Goal: Task Accomplishment & Management: Use online tool/utility

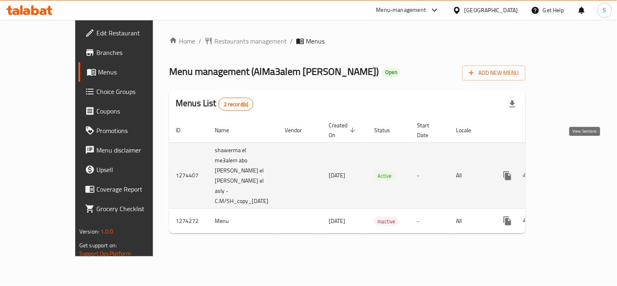
click at [571, 171] on icon "enhanced table" at bounding box center [567, 176] width 10 height 10
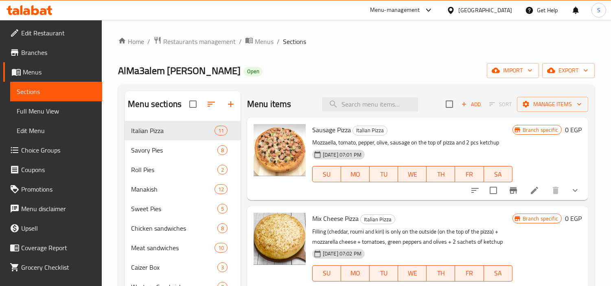
click at [28, 51] on span "Branches" at bounding box center [58, 53] width 74 height 10
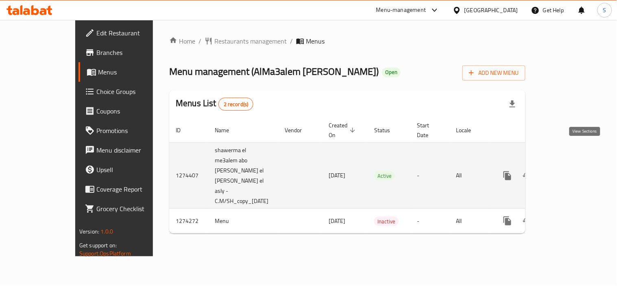
click at [571, 171] on icon "enhanced table" at bounding box center [567, 176] width 10 height 10
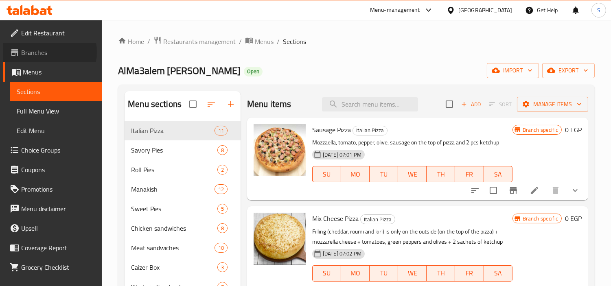
click at [46, 52] on span "Branches" at bounding box center [58, 53] width 74 height 10
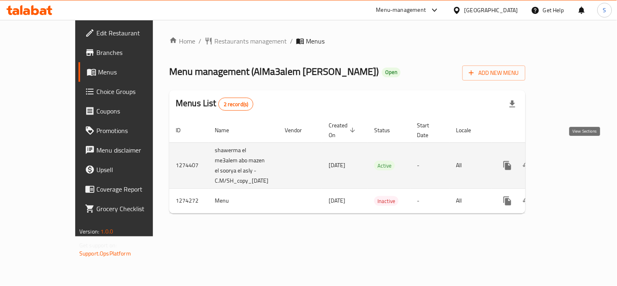
click at [570, 162] on icon "enhanced table" at bounding box center [566, 165] width 7 height 7
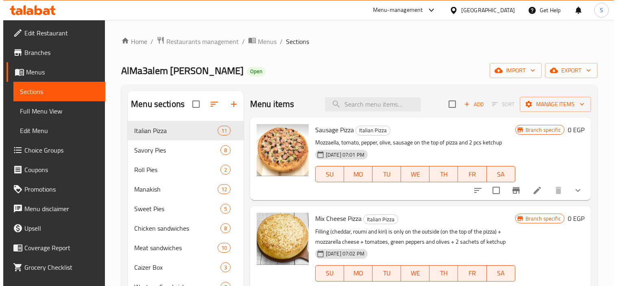
scroll to position [45, 0]
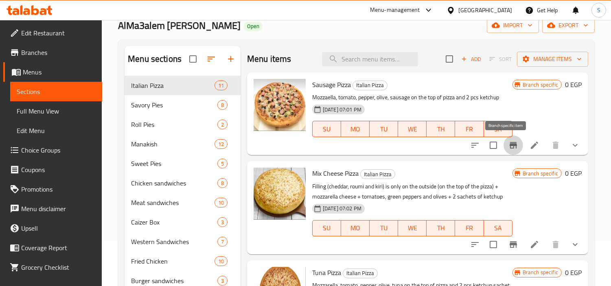
click at [508, 148] on icon "Branch-specific-item" at bounding box center [513, 145] width 10 height 10
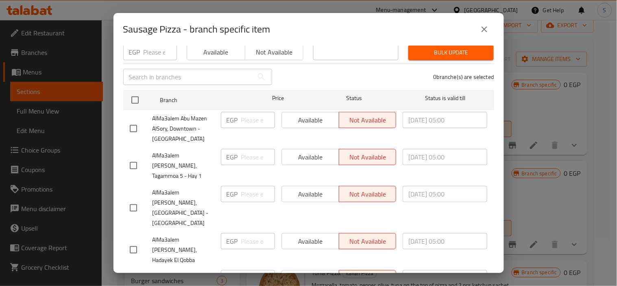
scroll to position [0, 0]
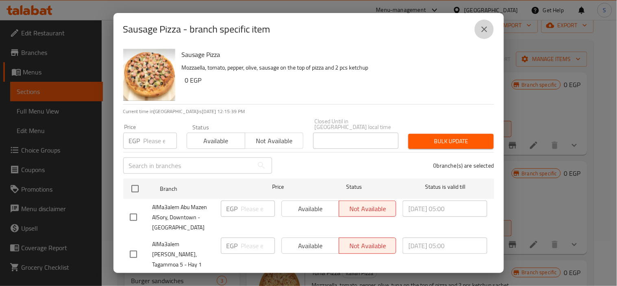
click at [475, 28] on button "close" at bounding box center [485, 30] width 20 height 20
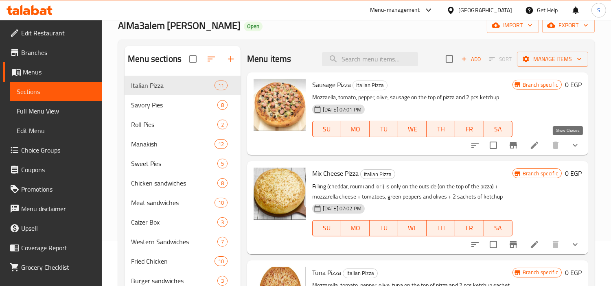
drag, startPoint x: 568, startPoint y: 141, endPoint x: 564, endPoint y: 143, distance: 4.6
click at [570, 141] on icon "show more" at bounding box center [575, 145] width 10 height 10
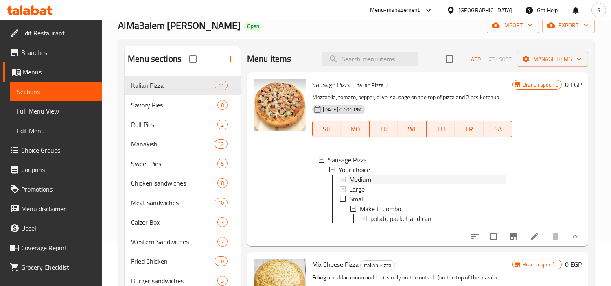
click at [367, 176] on span "Medium" at bounding box center [360, 180] width 22 height 10
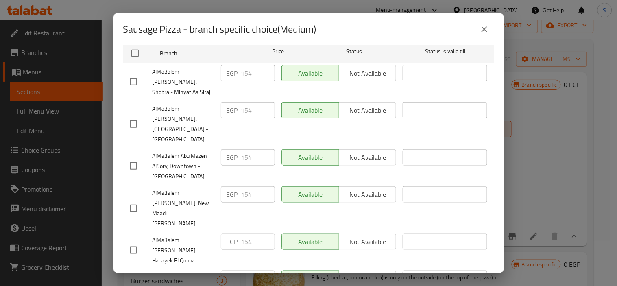
scroll to position [73, 0]
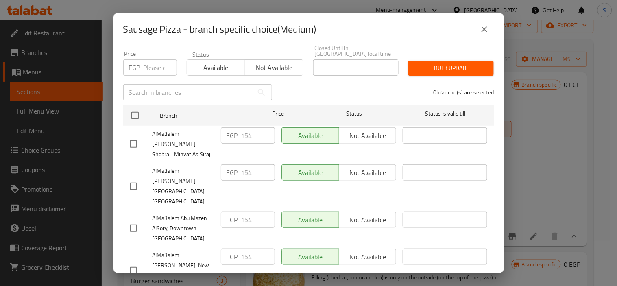
click at [486, 33] on icon "close" at bounding box center [485, 29] width 10 height 10
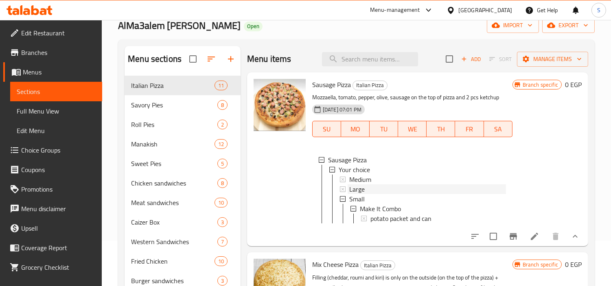
click at [359, 188] on span "Large" at bounding box center [356, 189] width 15 height 10
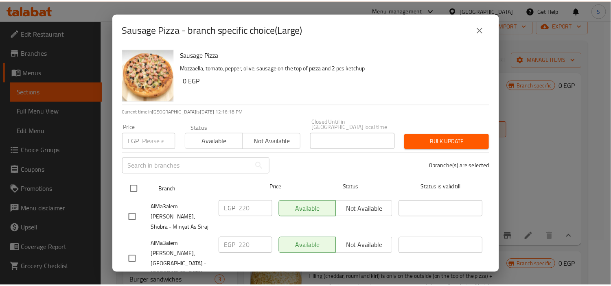
scroll to position [164, 0]
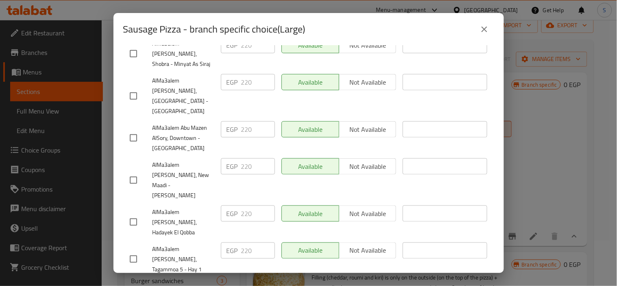
click at [477, 39] on div "Sausage Pizza - branch specific choice(Large)" at bounding box center [308, 30] width 371 height 20
click at [481, 30] on icon "close" at bounding box center [485, 29] width 10 height 10
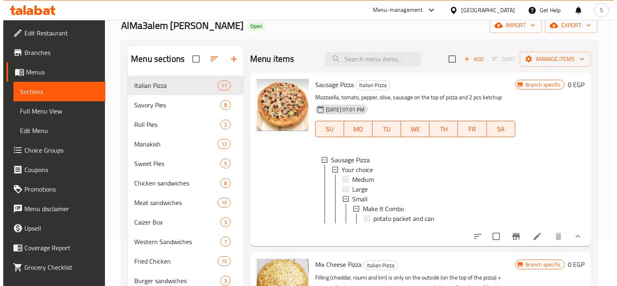
scroll to position [1, 0]
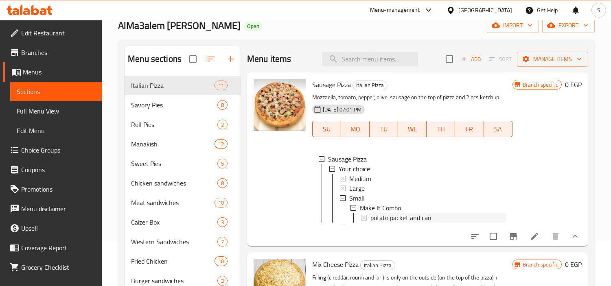
click at [383, 218] on span "potato packet and can" at bounding box center [400, 218] width 61 height 10
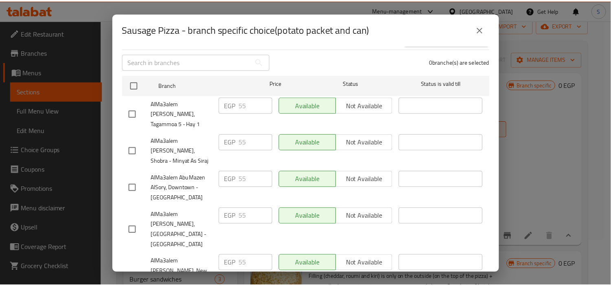
scroll to position [164, 0]
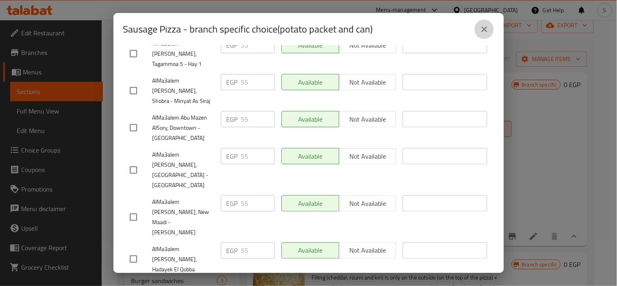
click at [482, 30] on icon "close" at bounding box center [485, 29] width 10 height 10
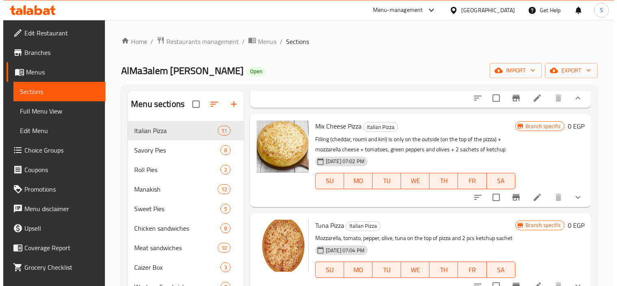
scroll to position [226, 0]
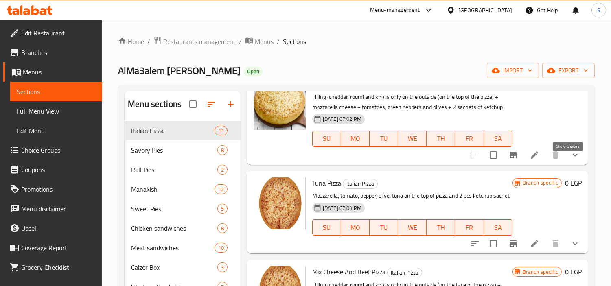
click at [570, 160] on icon "show more" at bounding box center [575, 155] width 10 height 10
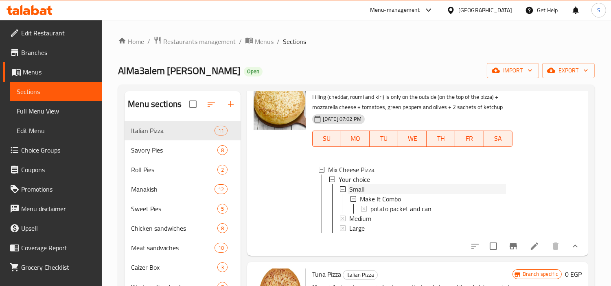
click at [356, 194] on span "Small" at bounding box center [356, 189] width 15 height 10
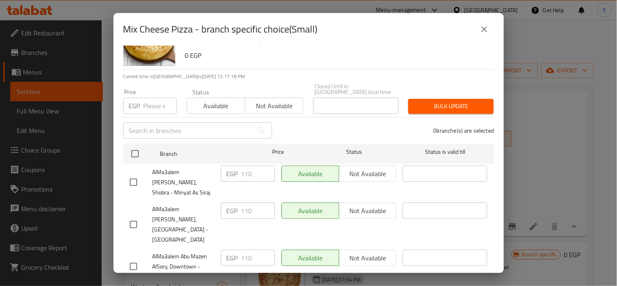
scroll to position [0, 0]
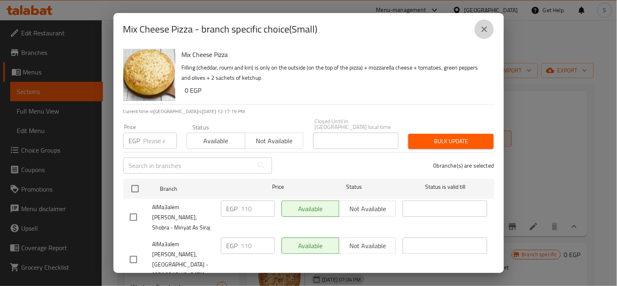
click at [486, 32] on icon "close" at bounding box center [485, 29] width 10 height 10
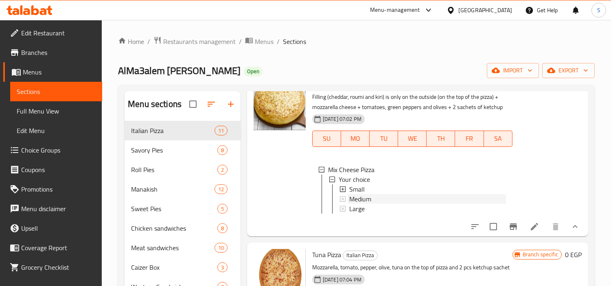
click at [365, 204] on span "Medium" at bounding box center [360, 199] width 22 height 10
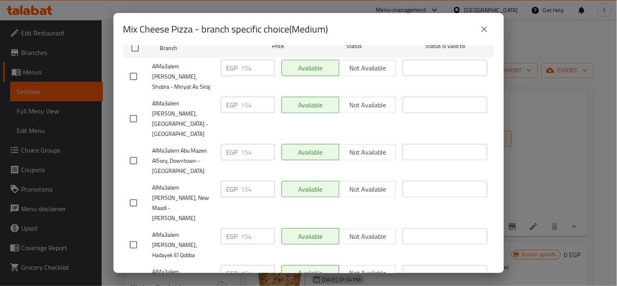
scroll to position [118, 0]
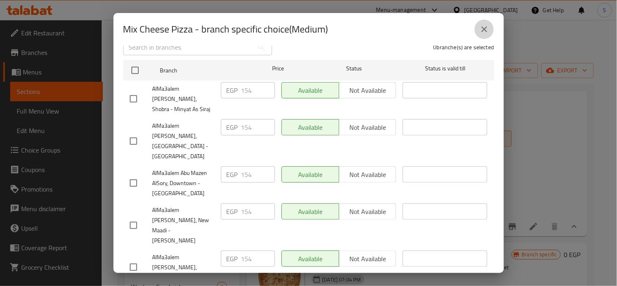
click at [485, 31] on icon "close" at bounding box center [485, 29] width 10 height 10
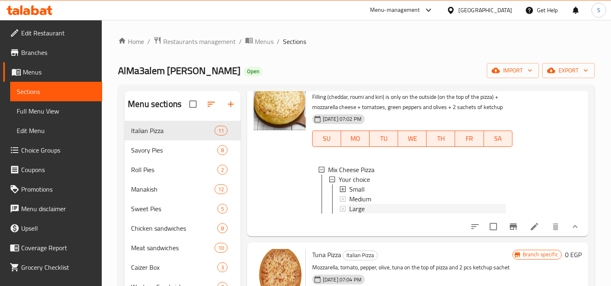
click at [360, 214] on span "Large" at bounding box center [356, 209] width 15 height 10
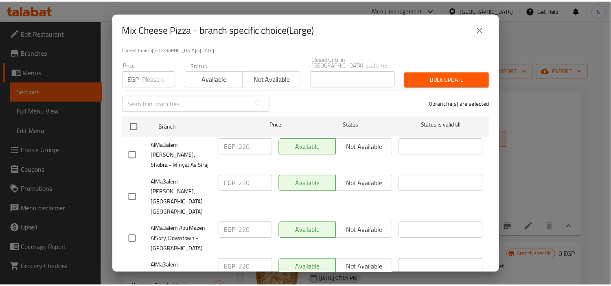
scroll to position [164, 0]
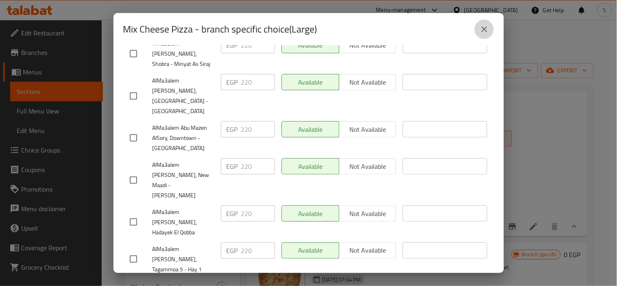
click at [489, 31] on icon "close" at bounding box center [485, 29] width 10 height 10
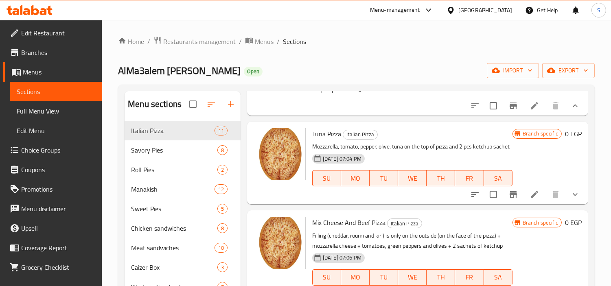
scroll to position [361, 0]
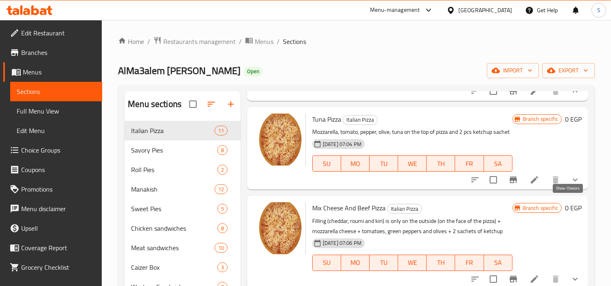
click at [570, 185] on icon "show more" at bounding box center [575, 180] width 10 height 10
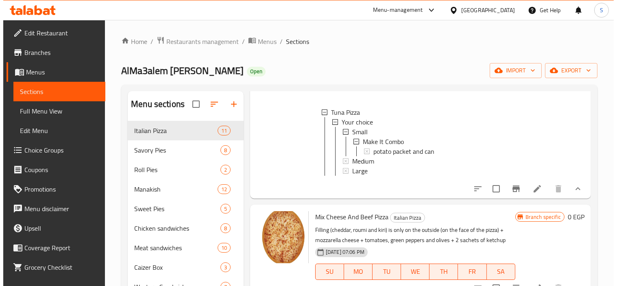
scroll to position [452, 0]
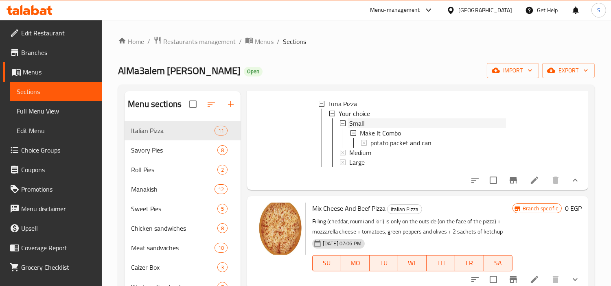
click at [362, 128] on span "Small" at bounding box center [356, 123] width 15 height 10
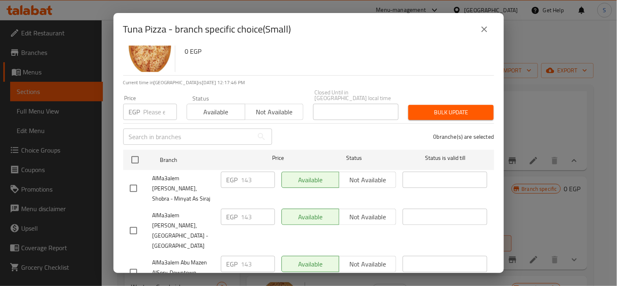
scroll to position [28, 0]
click at [483, 29] on icon "close" at bounding box center [485, 29] width 10 height 10
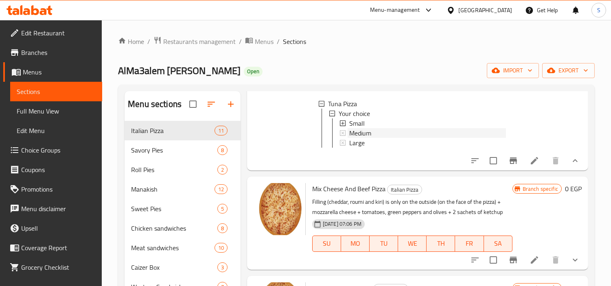
click at [371, 138] on span "Medium" at bounding box center [360, 133] width 22 height 10
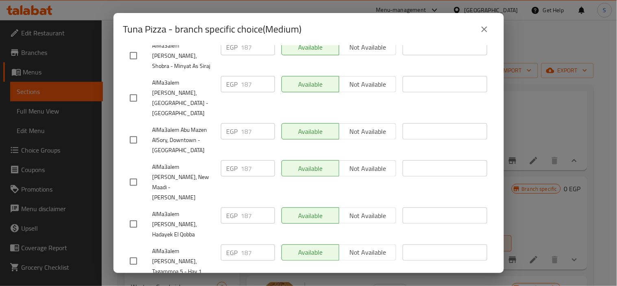
scroll to position [164, 0]
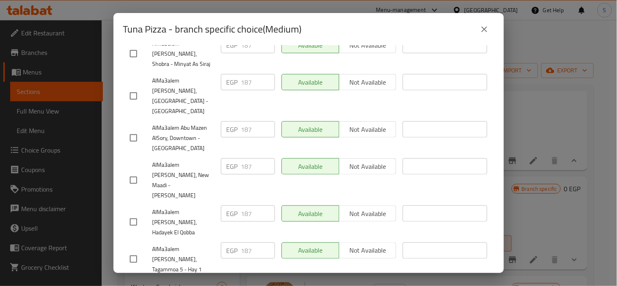
click at [488, 35] on button "close" at bounding box center [485, 30] width 20 height 20
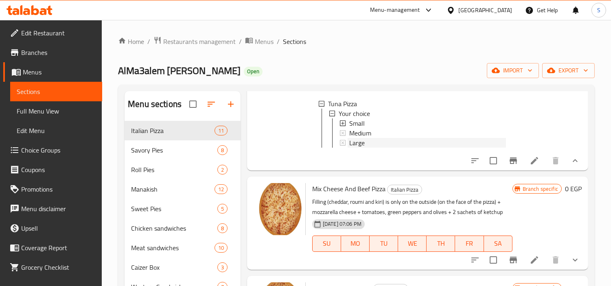
click at [372, 148] on div "Large" at bounding box center [427, 143] width 157 height 10
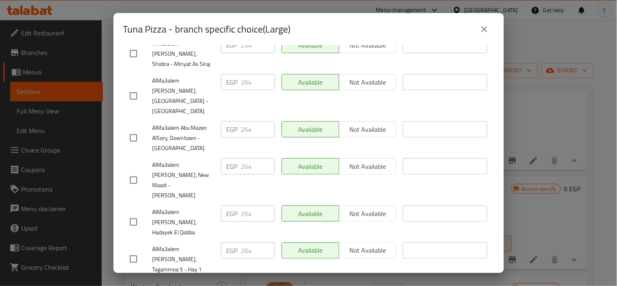
click at [487, 33] on icon "close" at bounding box center [485, 29] width 10 height 10
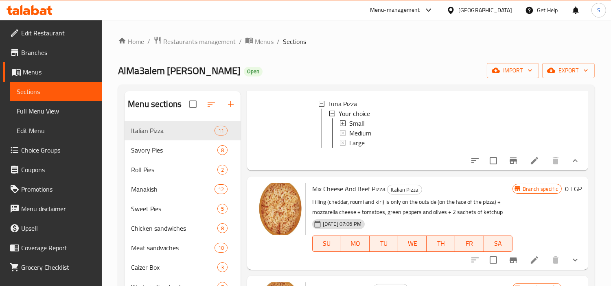
click at [44, 112] on span "Full Menu View" at bounding box center [56, 111] width 79 height 10
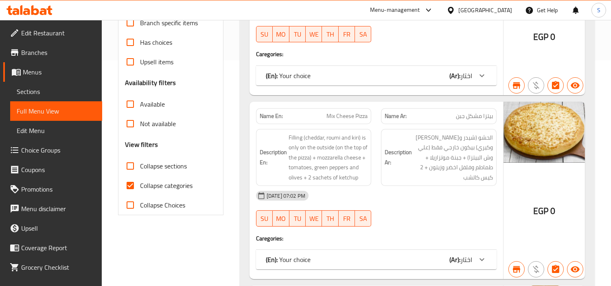
scroll to position [316, 0]
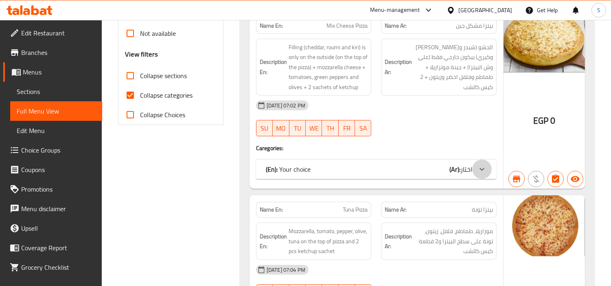
click at [476, 176] on div at bounding box center [482, 170] width 20 height 20
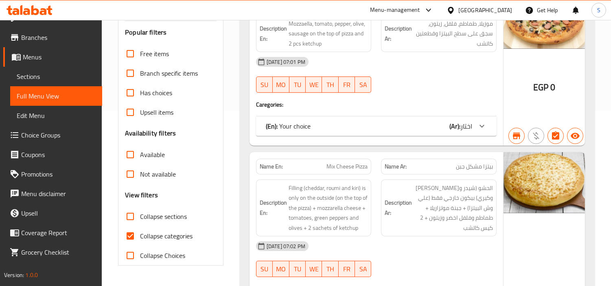
scroll to position [181, 0]
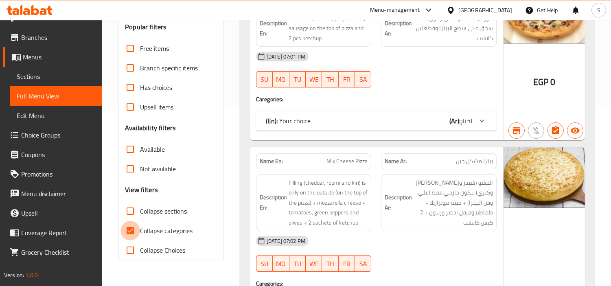
click at [130, 239] on input "Collapse categories" at bounding box center [130, 231] width 20 height 20
checkbox input "false"
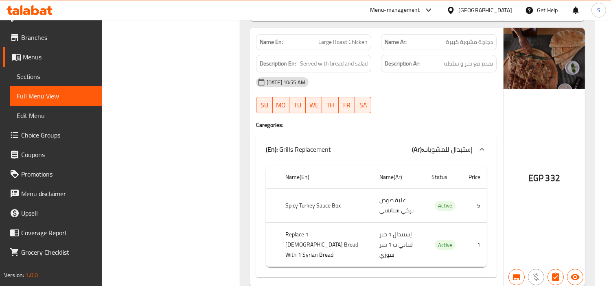
scroll to position [54408, 0]
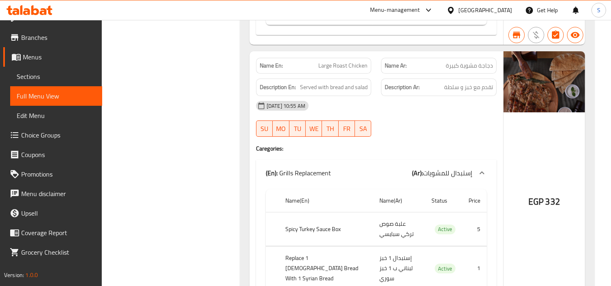
drag, startPoint x: 440, startPoint y: 140, endPoint x: 493, endPoint y: 144, distance: 53.5
copy span "دجاجه مشوية شيش"
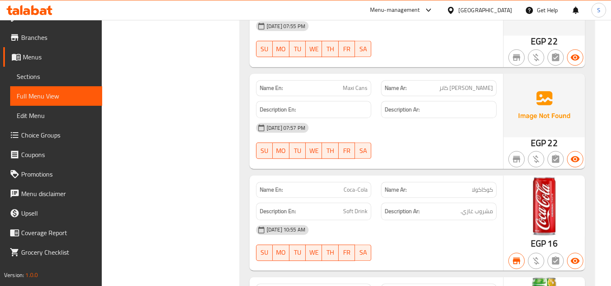
scroll to position [64165, 0]
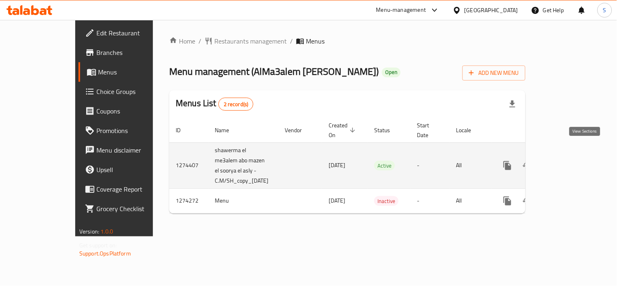
click at [571, 161] on icon "enhanced table" at bounding box center [567, 166] width 10 height 10
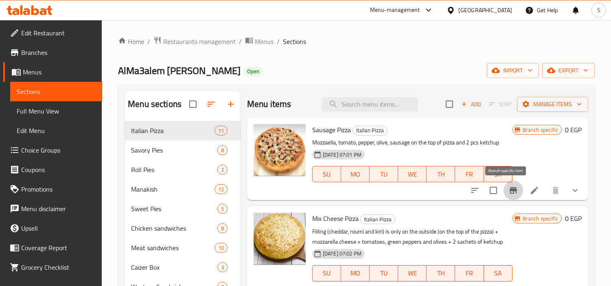
click at [510, 189] on icon "Branch-specific-item" at bounding box center [513, 190] width 7 height 7
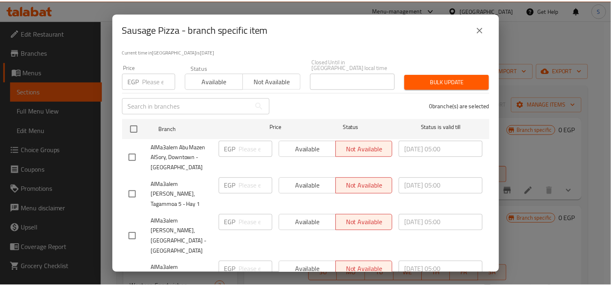
scroll to position [164, 0]
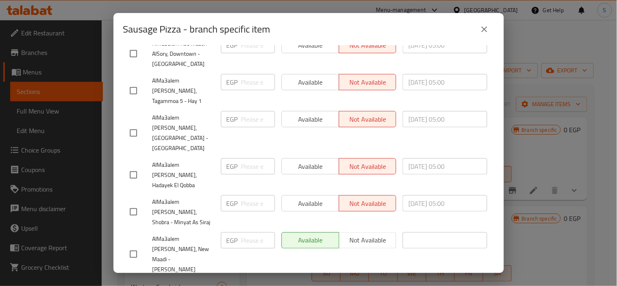
click at [487, 26] on icon "close" at bounding box center [485, 29] width 10 height 10
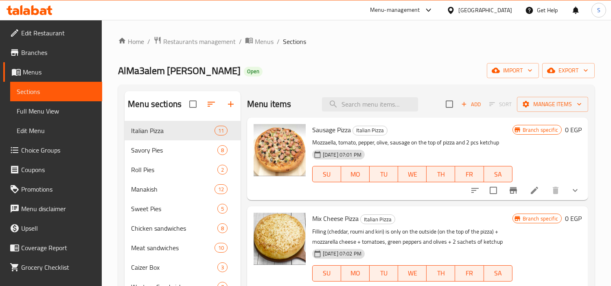
click at [530, 129] on span "Branch specific" at bounding box center [540, 130] width 42 height 8
click at [565, 192] on button "show more" at bounding box center [575, 191] width 20 height 20
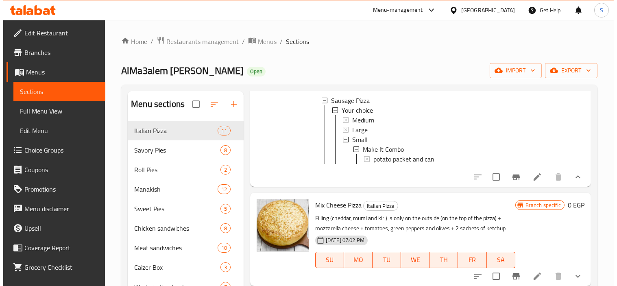
scroll to position [90, 0]
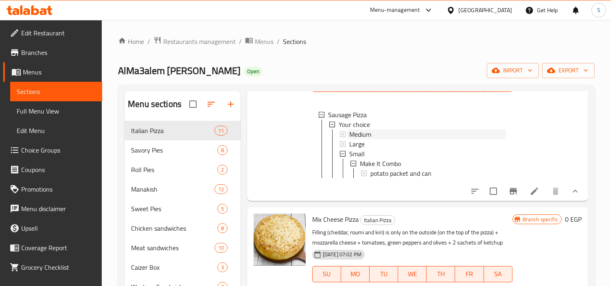
click at [365, 132] on span "Medium" at bounding box center [360, 134] width 22 height 10
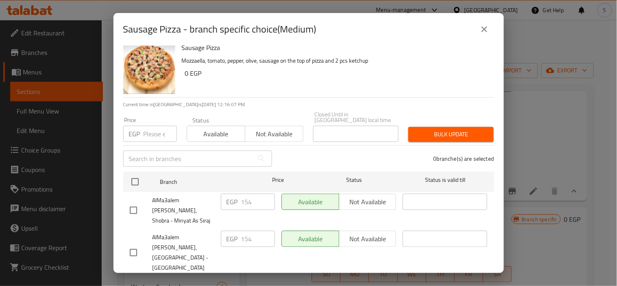
scroll to position [0, 0]
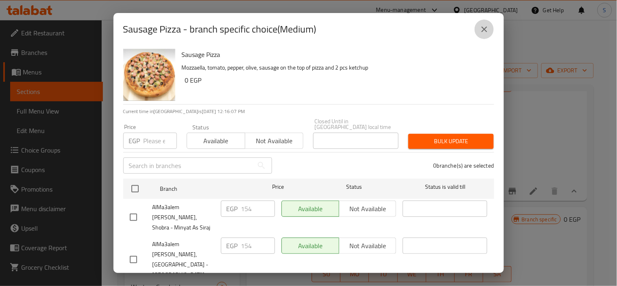
click at [484, 31] on icon "close" at bounding box center [485, 29] width 10 height 10
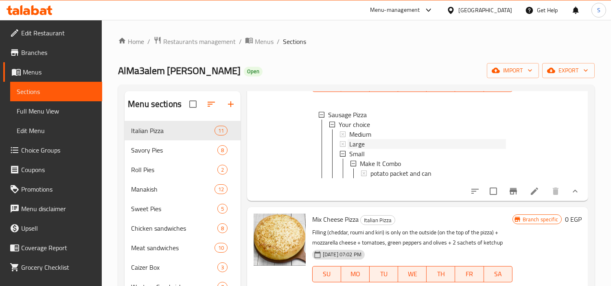
click at [361, 142] on span "Large" at bounding box center [356, 144] width 15 height 10
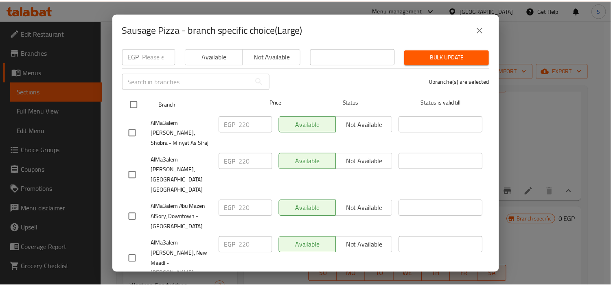
scroll to position [164, 0]
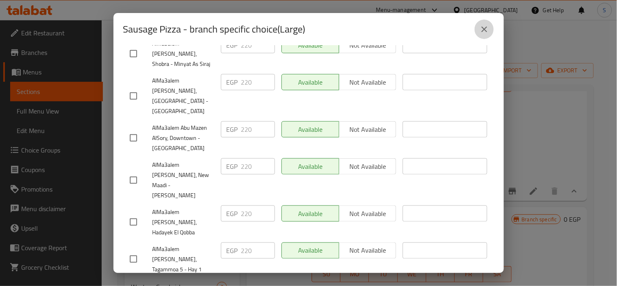
click at [488, 27] on icon "close" at bounding box center [485, 29] width 10 height 10
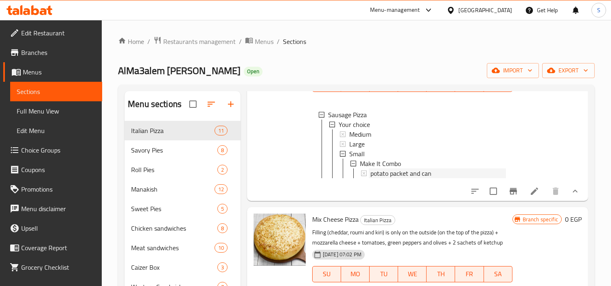
click at [381, 169] on span "potato packet and can" at bounding box center [400, 174] width 61 height 10
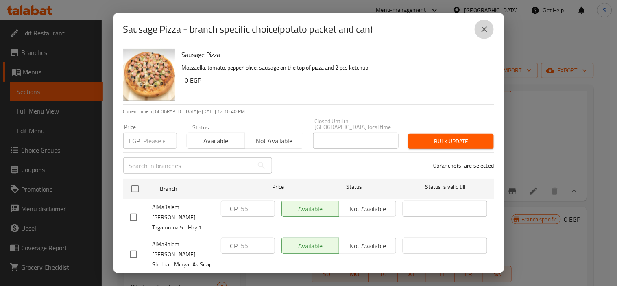
click at [482, 33] on icon "close" at bounding box center [485, 29] width 10 height 10
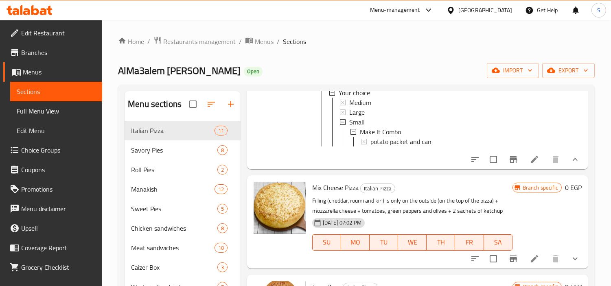
scroll to position [181, 0]
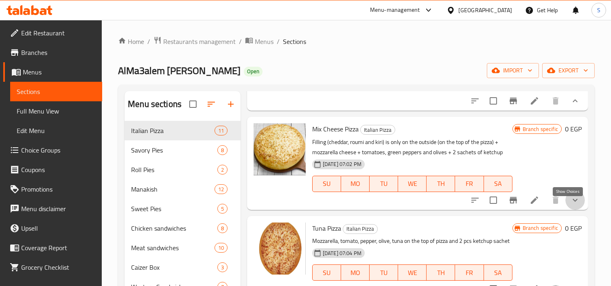
click at [570, 205] on icon "show more" at bounding box center [575, 200] width 10 height 10
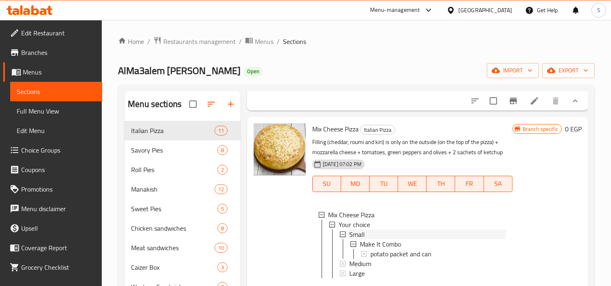
click at [396, 239] on div "Small" at bounding box center [427, 235] width 157 height 10
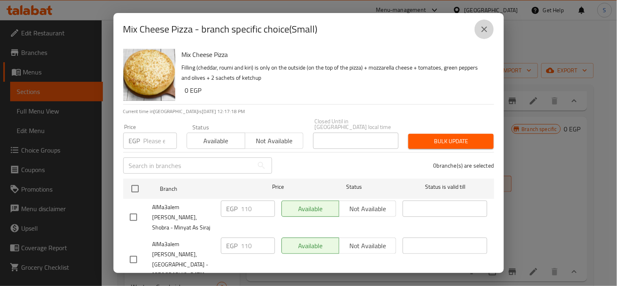
click at [487, 27] on icon "close" at bounding box center [485, 29] width 10 height 10
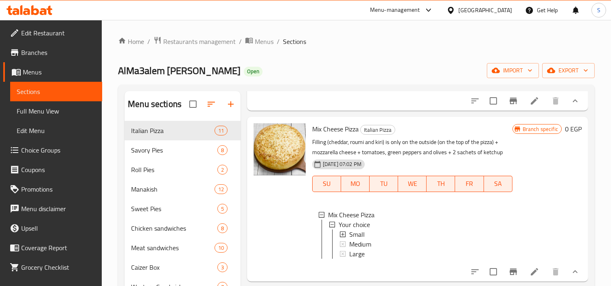
click at [47, 109] on span "Full Menu View" at bounding box center [56, 111] width 79 height 10
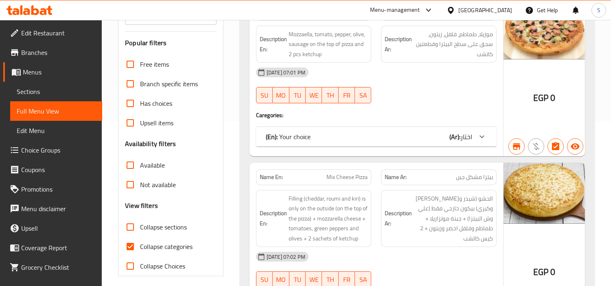
scroll to position [181, 0]
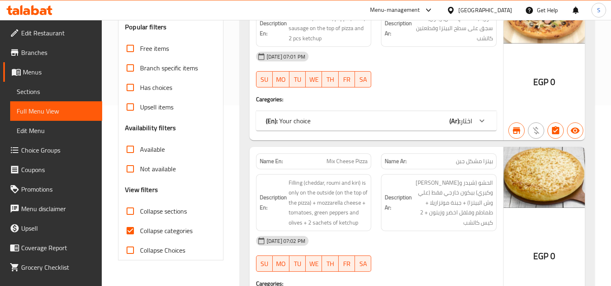
drag, startPoint x: 132, startPoint y: 259, endPoint x: 328, endPoint y: 152, distance: 223.5
click at [132, 259] on input "Collapse Choices" at bounding box center [130, 251] width 20 height 20
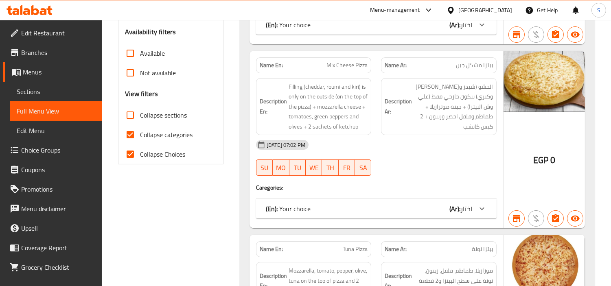
scroll to position [271, 0]
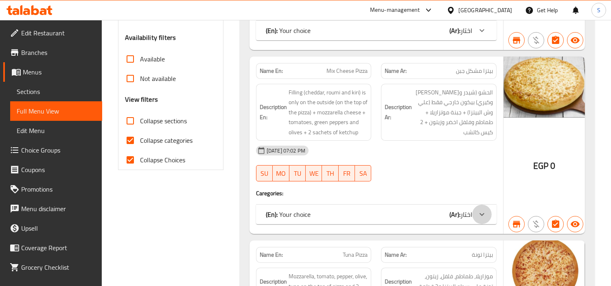
click at [478, 221] on div at bounding box center [482, 215] width 20 height 20
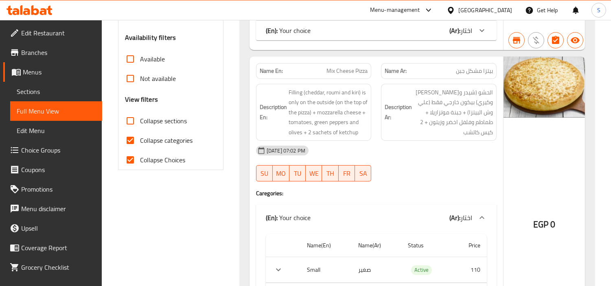
click at [130, 169] on input "Collapse Choices" at bounding box center [130, 160] width 20 height 20
checkbox input "false"
click at [130, 150] on input "Collapse categories" at bounding box center [130, 141] width 20 height 20
checkbox input "false"
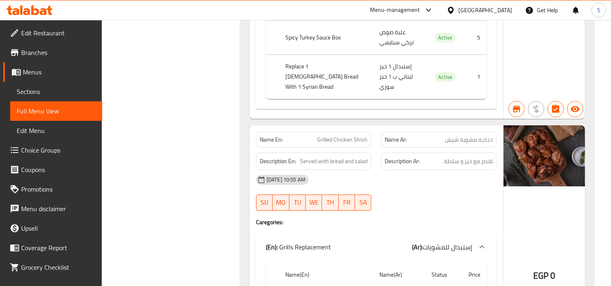
scroll to position [54589, 0]
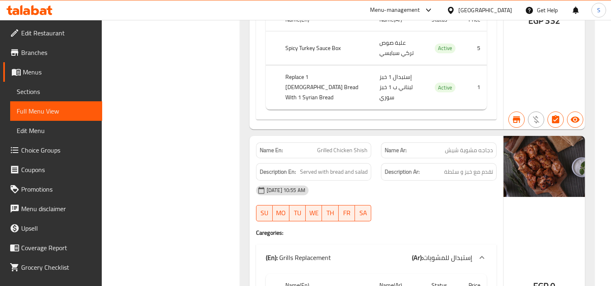
drag, startPoint x: 445, startPoint y: 212, endPoint x: 493, endPoint y: 210, distance: 48.5
copy span "دجاجة مشوية مخلية"
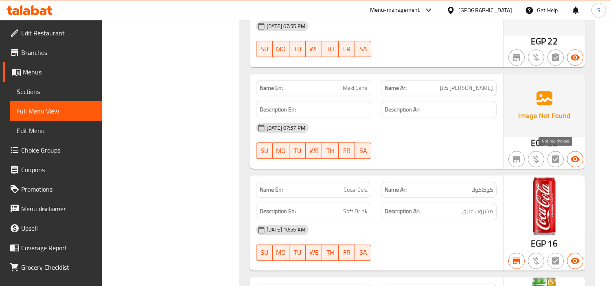
scroll to position [64165, 0]
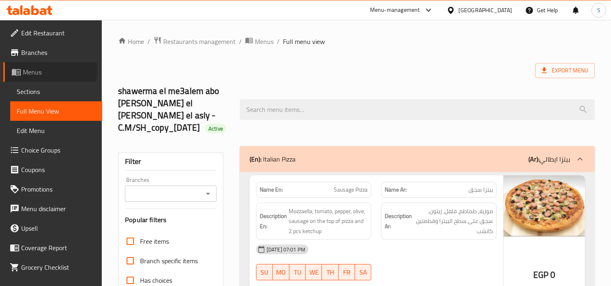
click at [42, 71] on span "Menus" at bounding box center [59, 72] width 73 height 10
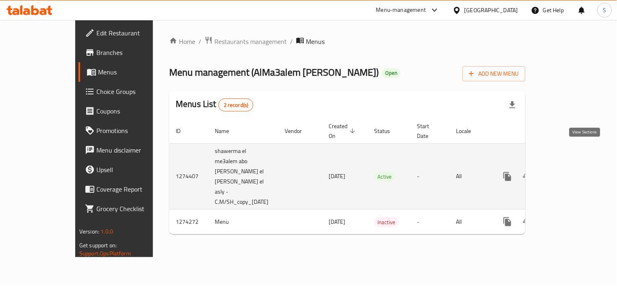
click at [576, 167] on link "enhanced table" at bounding box center [567, 177] width 20 height 20
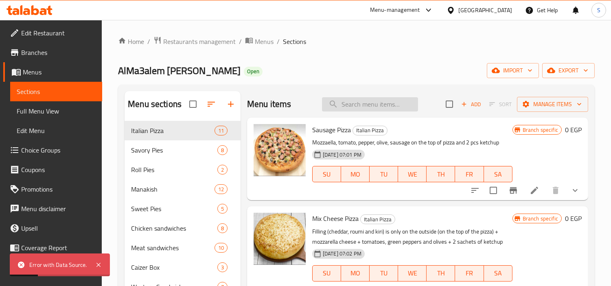
click at [364, 107] on input "search" at bounding box center [370, 104] width 96 height 14
paste input "دجاجة مشوية مخلية"
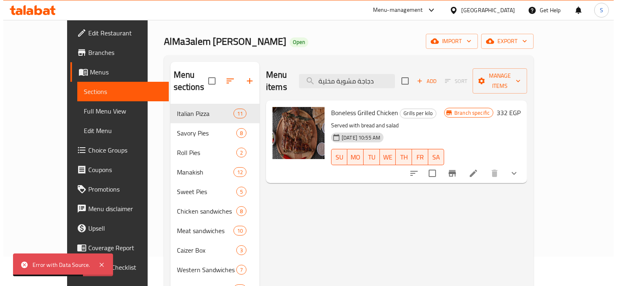
scroll to position [45, 0]
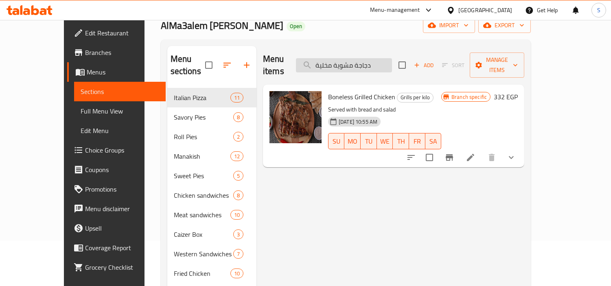
click at [383, 58] on input "دجاجة مشوية مخلية" at bounding box center [344, 65] width 96 height 14
paste input "ه مشوية شيش"
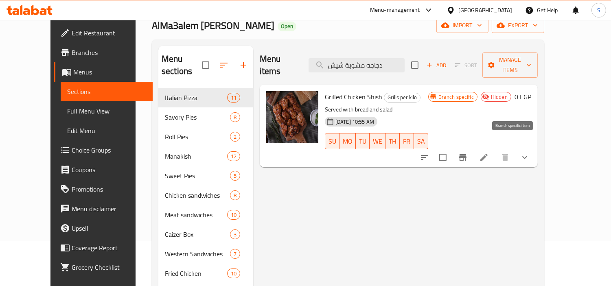
type input "دجاجه مشوية شيش"
click at [466, 154] on icon "Branch-specific-item" at bounding box center [462, 157] width 7 height 7
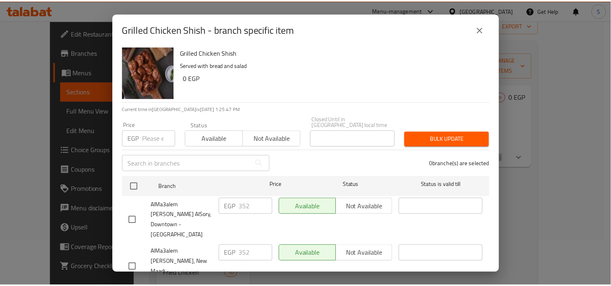
scroll to position [0, 0]
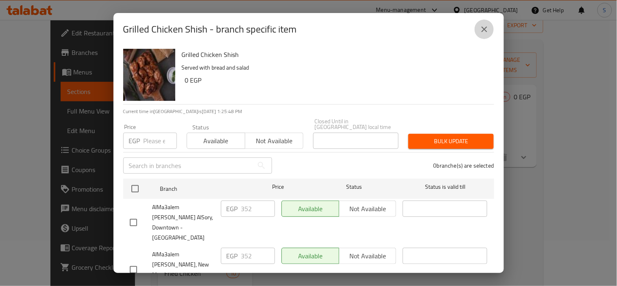
click at [486, 34] on icon "close" at bounding box center [485, 29] width 10 height 10
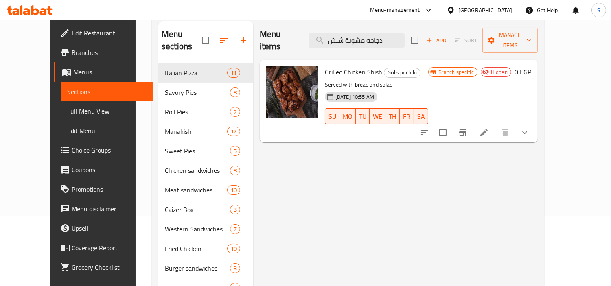
scroll to position [90, 0]
